Goal: Information Seeking & Learning: Understand process/instructions

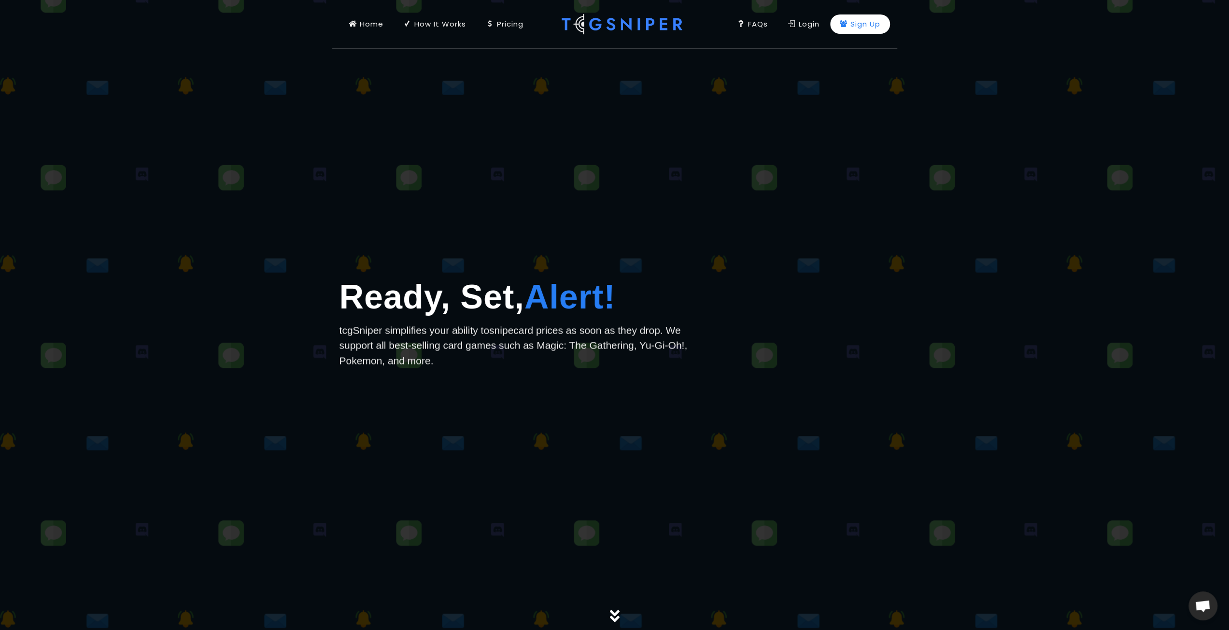
click at [857, 20] on div "Sign Up" at bounding box center [860, 24] width 41 height 11
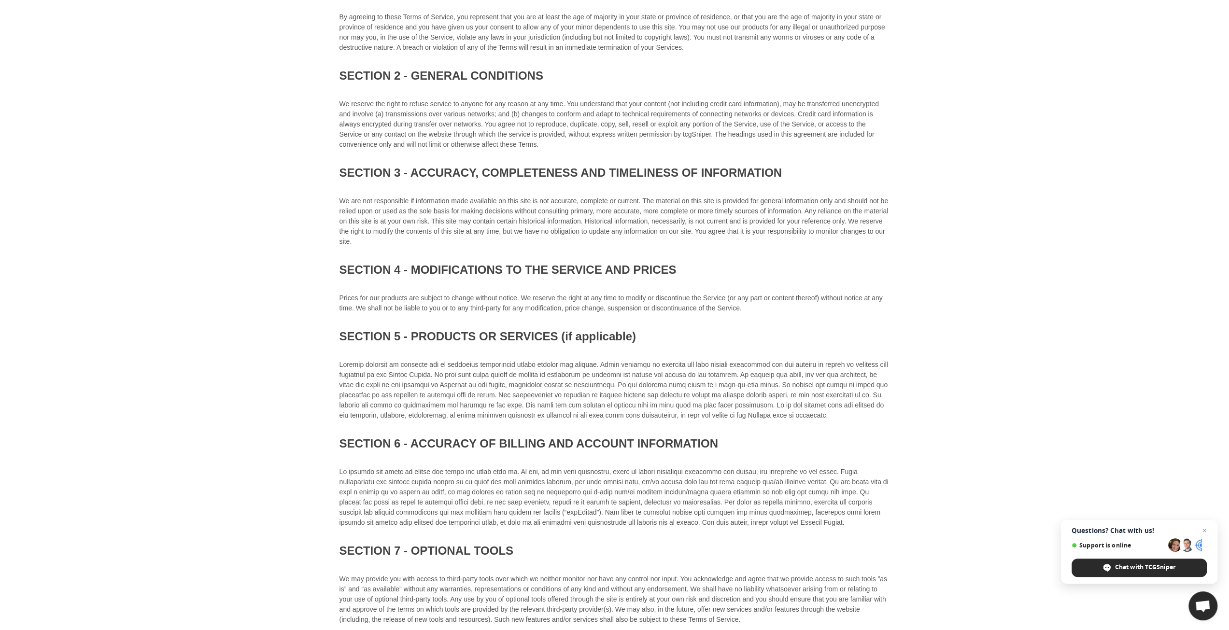
drag, startPoint x: 522, startPoint y: 189, endPoint x: 524, endPoint y: 207, distance: 18.0
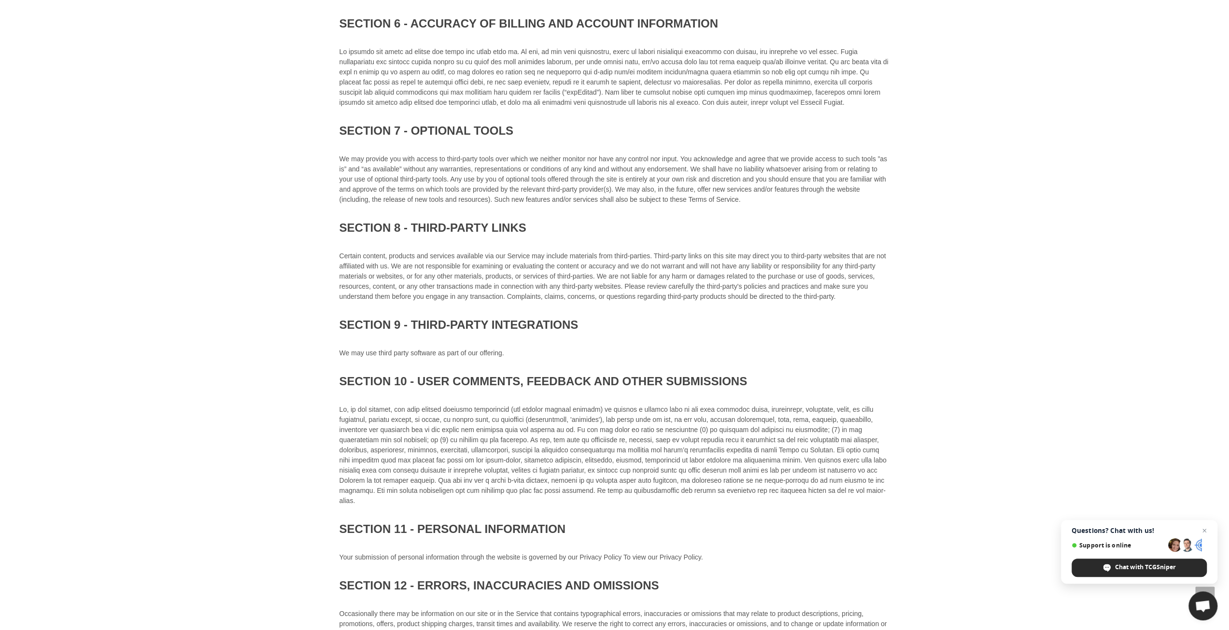
drag, startPoint x: 534, startPoint y: 169, endPoint x: 535, endPoint y: 204, distance: 35.3
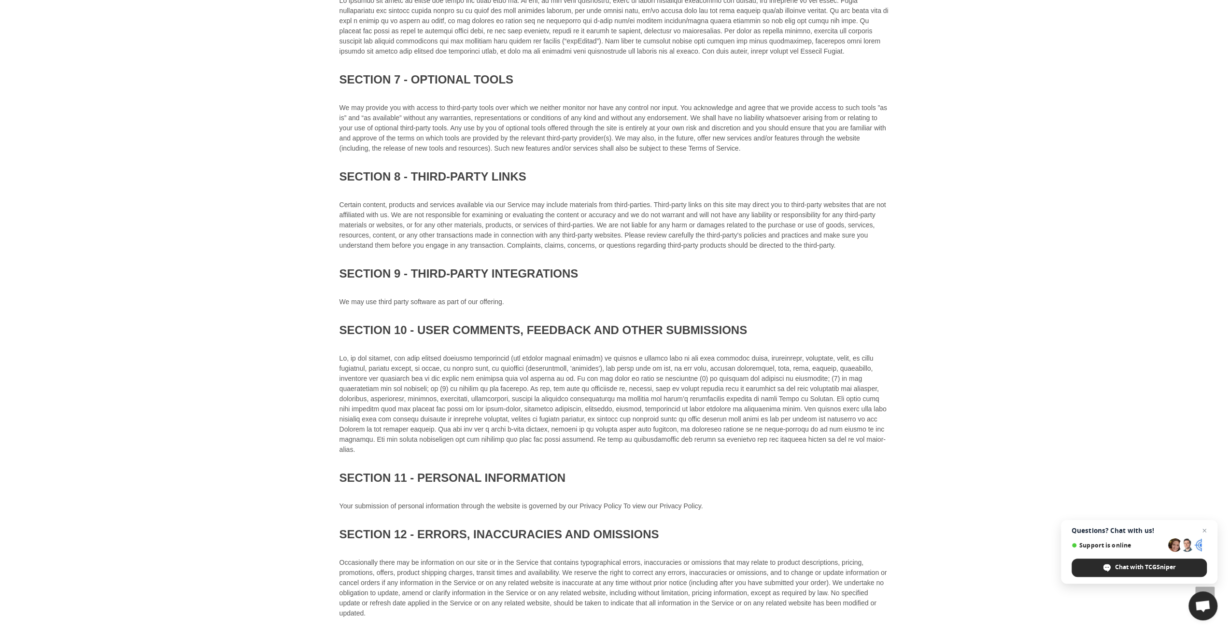
drag, startPoint x: 535, startPoint y: 204, endPoint x: 527, endPoint y: 230, distance: 27.5
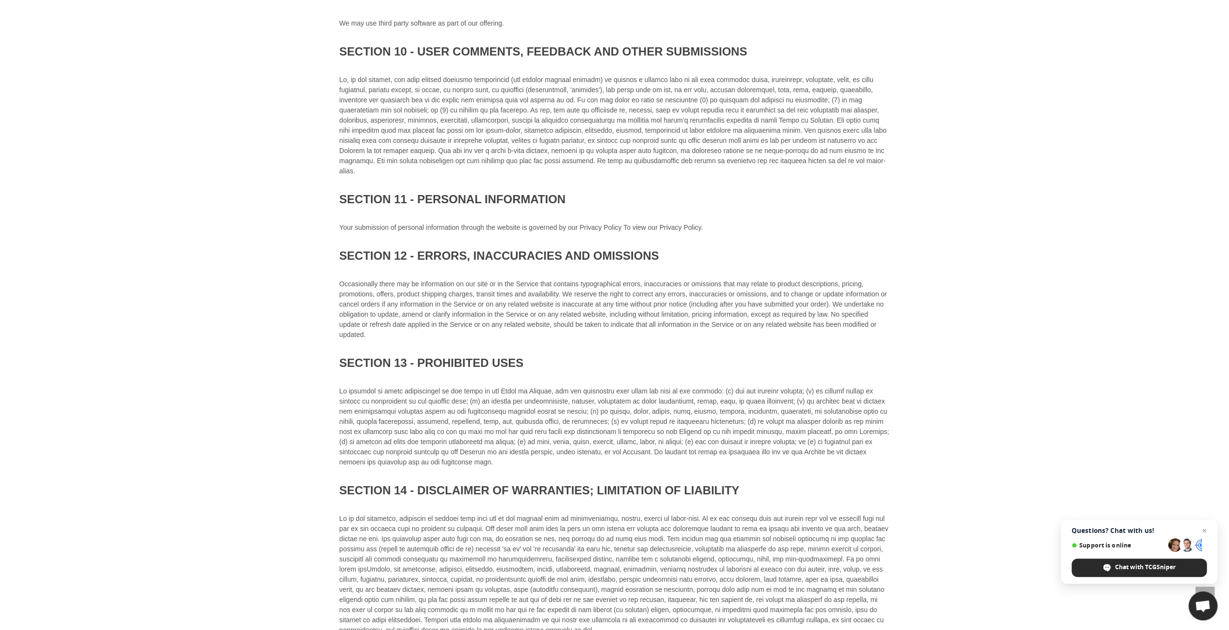
scroll to position [1115, 0]
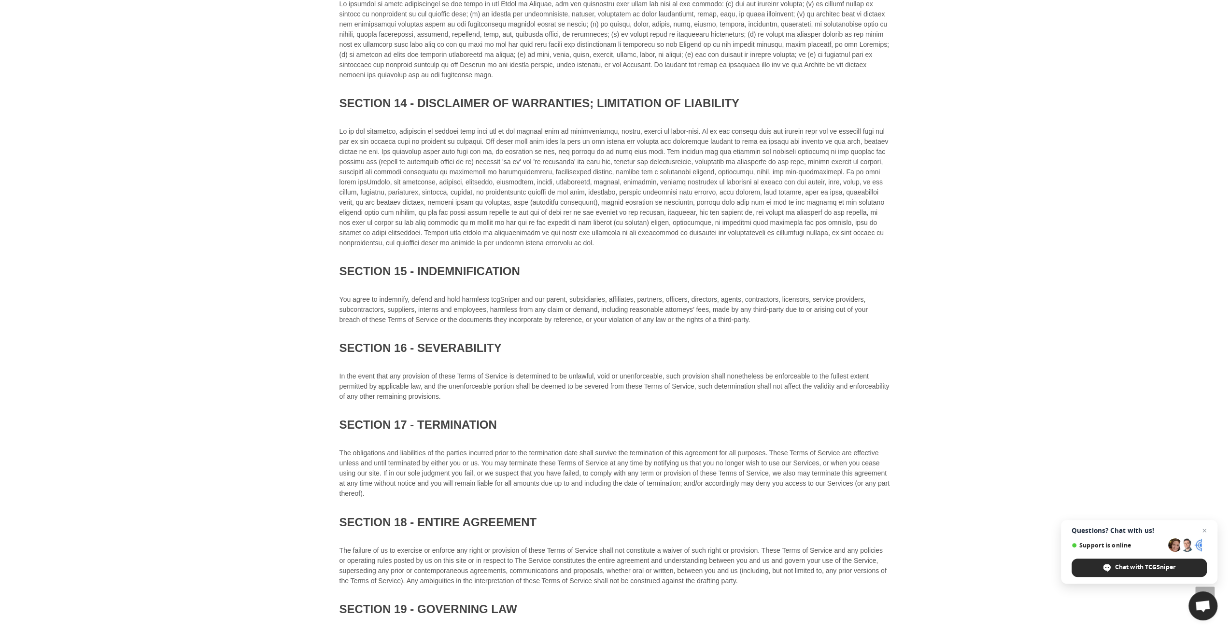
drag, startPoint x: 491, startPoint y: 212, endPoint x: 500, endPoint y: 294, distance: 82.1
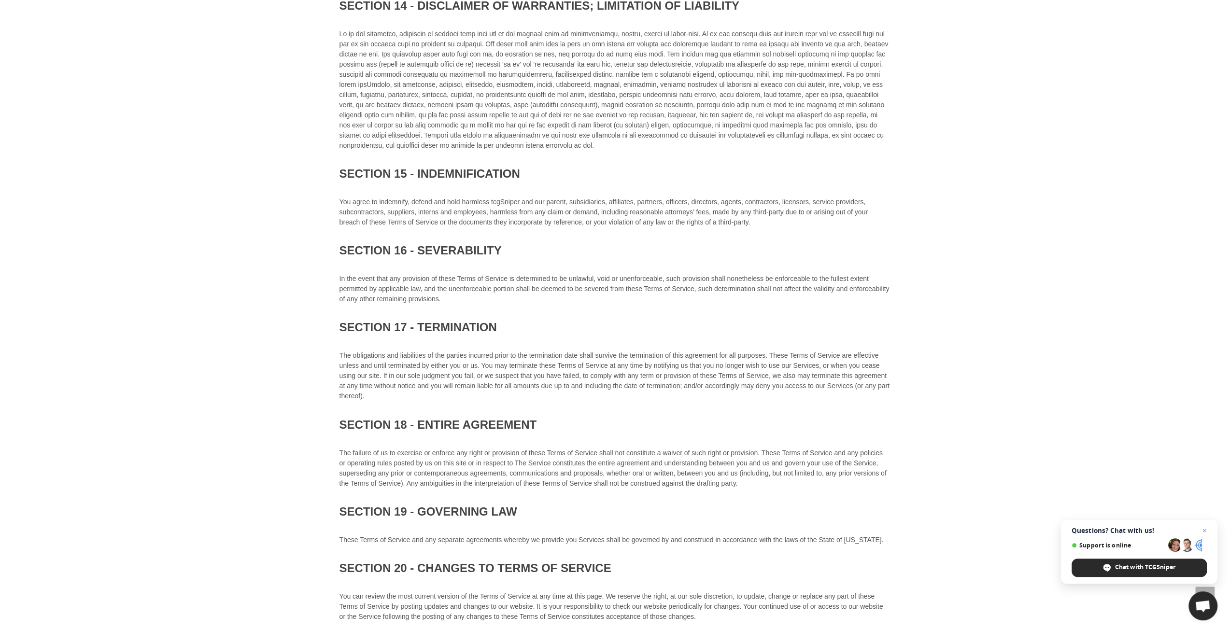
drag, startPoint x: 488, startPoint y: 158, endPoint x: 498, endPoint y: 217, distance: 59.9
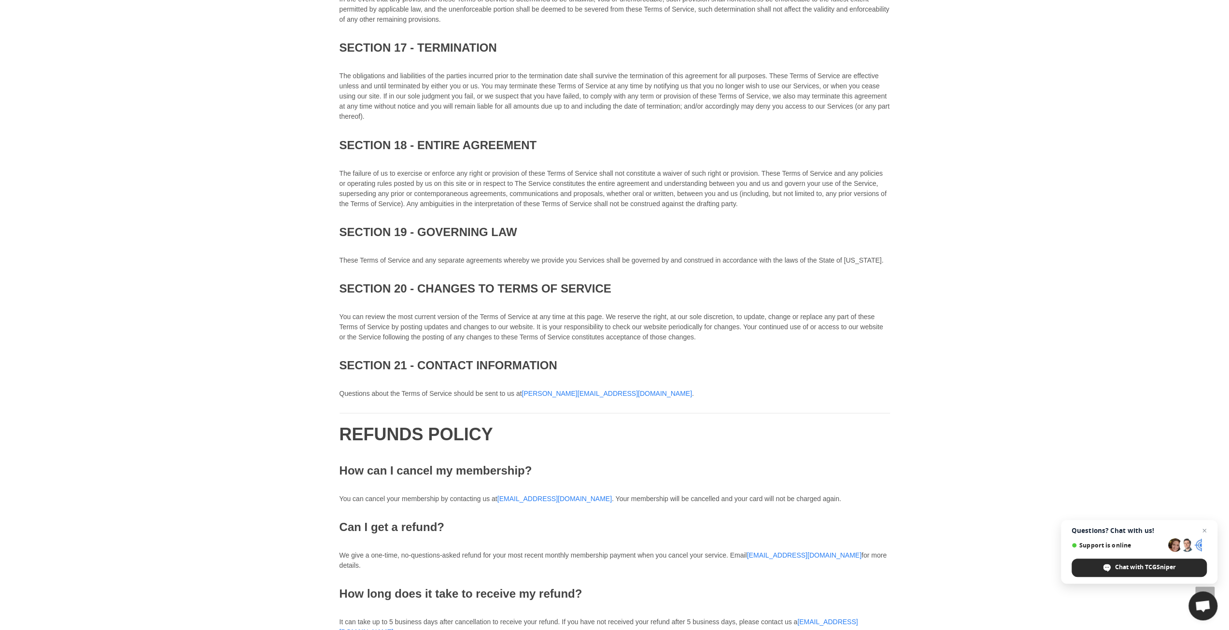
drag, startPoint x: 508, startPoint y: 265, endPoint x: 514, endPoint y: 279, distance: 15.2
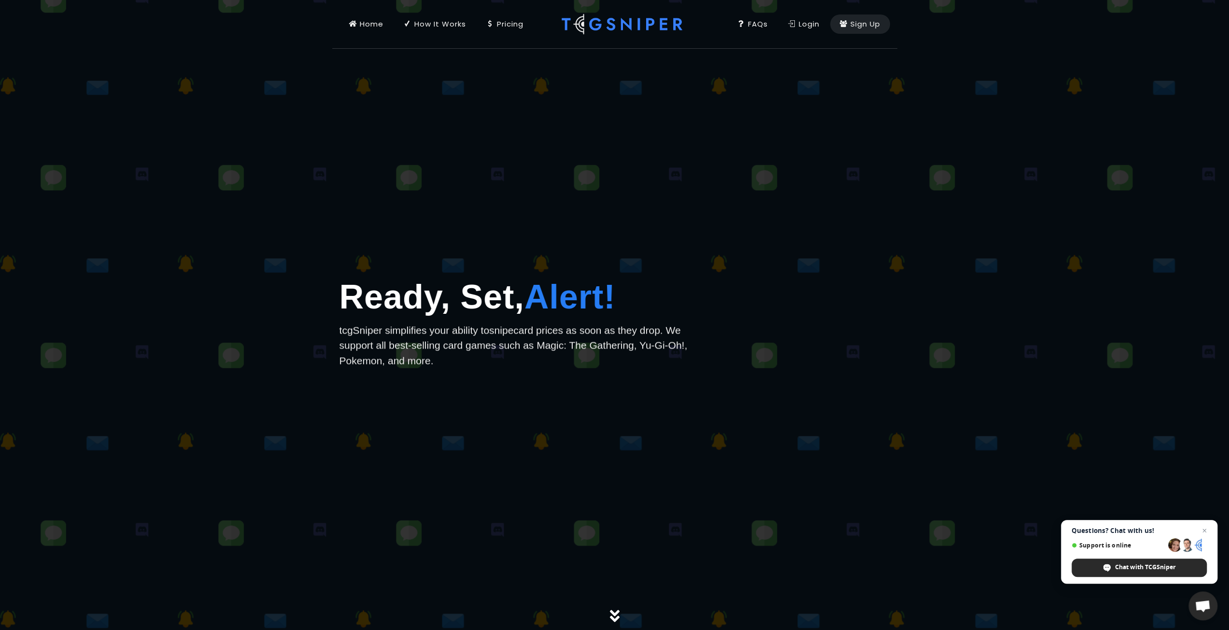
click at [753, 27] on div "FAQs" at bounding box center [752, 24] width 30 height 11
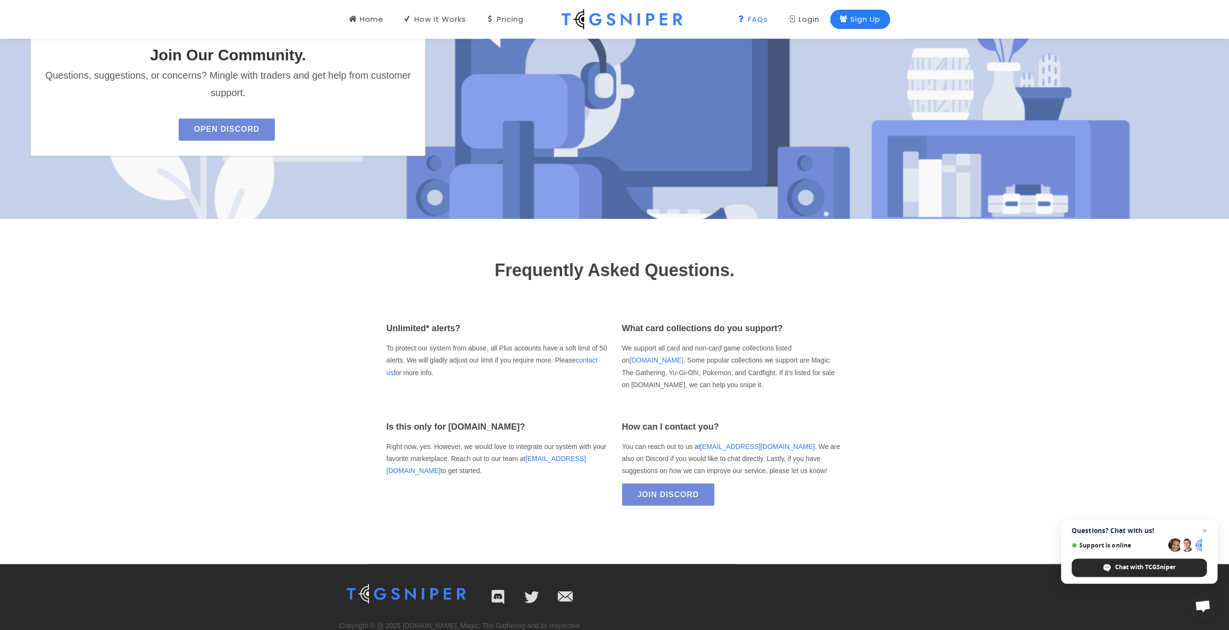
scroll to position [1498, 0]
